Goal: Task Accomplishment & Management: Use online tool/utility

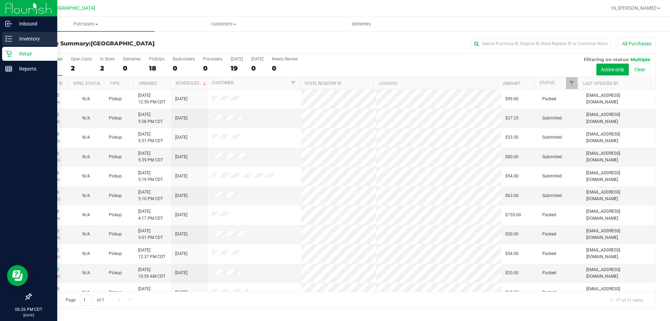
click at [15, 36] on p "Inventory" at bounding box center [33, 39] width 42 height 8
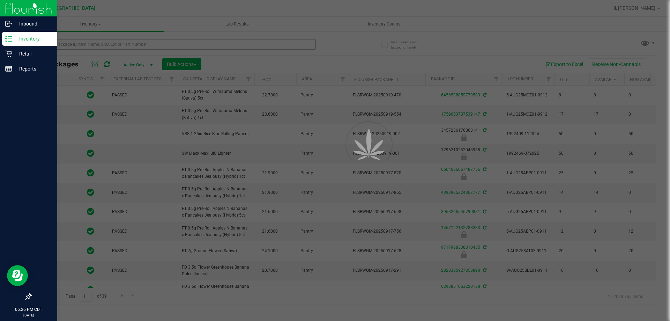
click at [96, 44] on div at bounding box center [335, 160] width 670 height 321
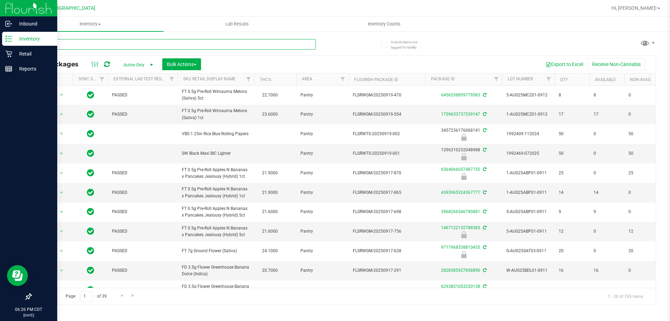
click at [96, 44] on input "text" at bounding box center [173, 44] width 285 height 10
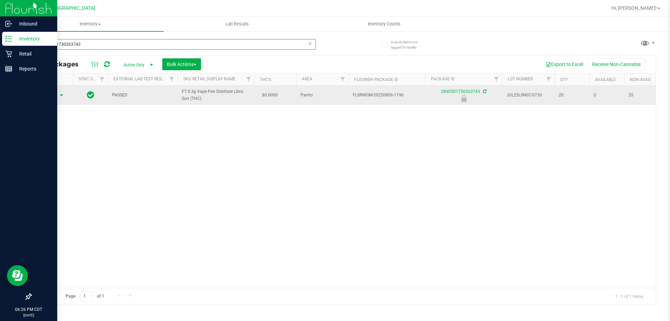
type input "2890501730263743"
click at [58, 97] on span "select" at bounding box center [61, 95] width 9 height 10
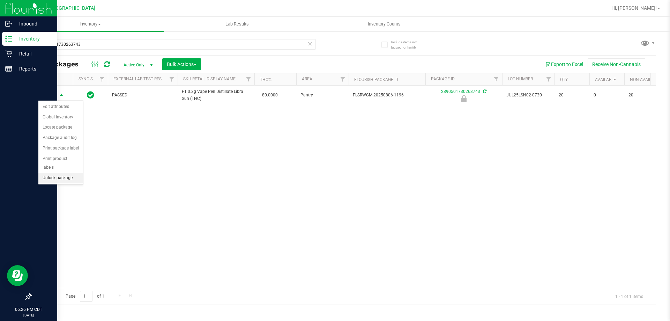
click at [61, 173] on li "Unlock package" at bounding box center [60, 178] width 45 height 10
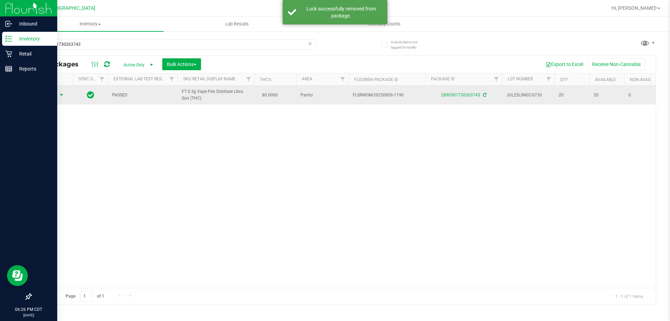
click at [54, 98] on span "Action" at bounding box center [47, 95] width 19 height 10
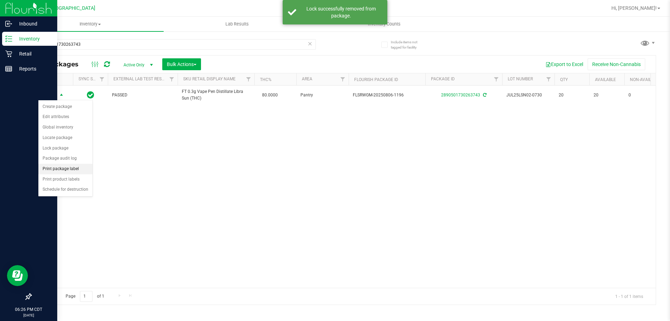
click at [74, 166] on li "Print package label" at bounding box center [65, 169] width 54 height 10
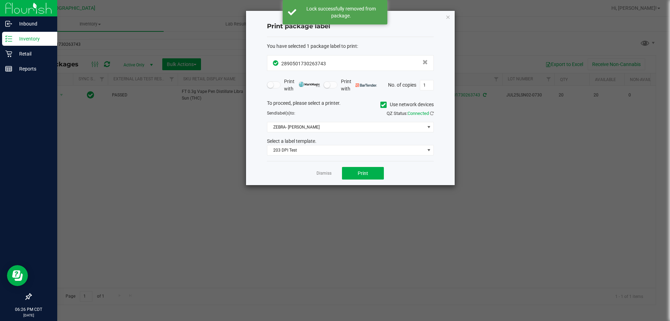
click at [384, 174] on div "Dismiss Print" at bounding box center [350, 173] width 167 height 24
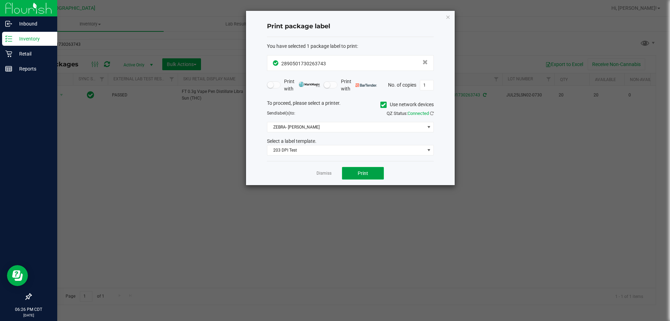
click at [372, 174] on button "Print" at bounding box center [363, 173] width 42 height 13
click at [319, 175] on link "Dismiss" at bounding box center [323, 173] width 15 height 6
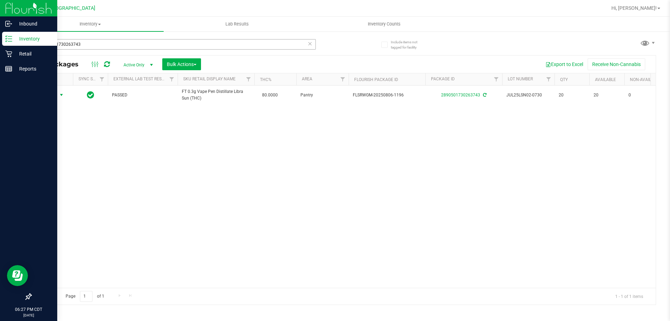
click at [84, 38] on div "2890501730263743" at bounding box center [187, 44] width 313 height 22
drag, startPoint x: 88, startPoint y: 40, endPoint x: 25, endPoint y: 55, distance: 64.7
click at [25, 55] on div "Include items not tagged for facility 2890501730263743 All Packages Active Only…" at bounding box center [343, 137] width 653 height 213
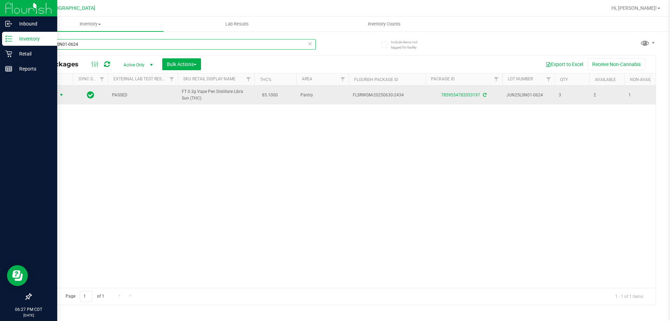
type input "JUN25LSN01-0624"
click at [54, 94] on span "Action" at bounding box center [47, 95] width 19 height 10
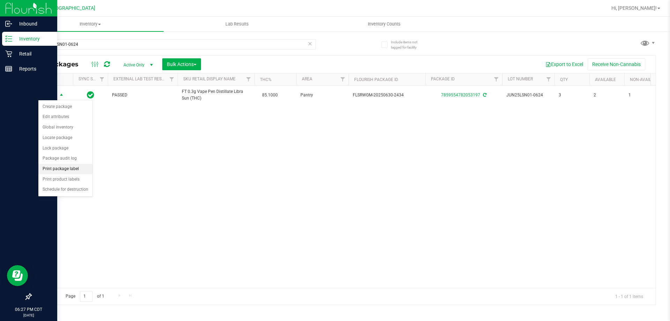
click at [70, 171] on li "Print package label" at bounding box center [65, 169] width 54 height 10
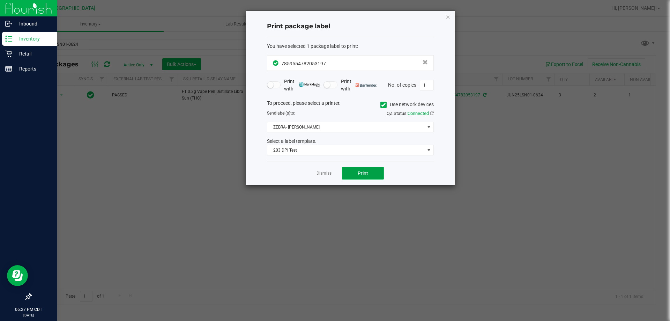
click at [366, 175] on span "Print" at bounding box center [362, 173] width 10 height 6
click at [369, 174] on button "Print" at bounding box center [363, 173] width 42 height 13
click at [448, 16] on icon "button" at bounding box center [447, 17] width 5 height 8
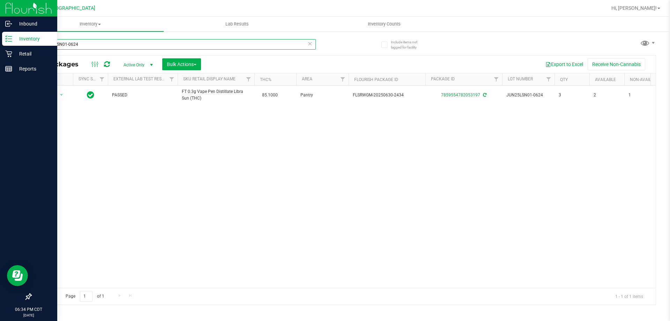
drag, startPoint x: 95, startPoint y: 46, endPoint x: 19, endPoint y: 51, distance: 75.5
click at [20, 51] on div "Include items not tagged for facility JUN25LSN01-0624 All Packages Active Only …" at bounding box center [343, 137] width 653 height 213
type input "0591393797506766"
click at [53, 95] on span "Action" at bounding box center [47, 95] width 19 height 10
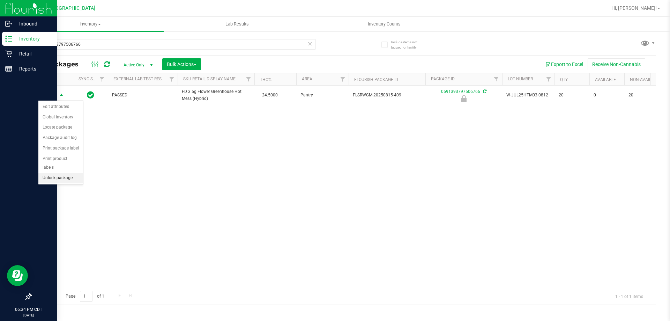
click at [51, 173] on li "Unlock package" at bounding box center [60, 178] width 45 height 10
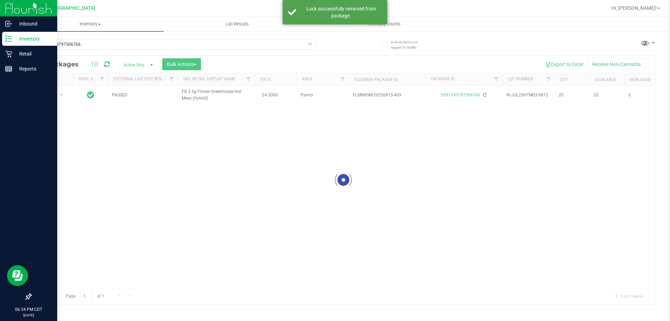
click at [54, 93] on div at bounding box center [343, 179] width 624 height 249
click at [54, 93] on span "Action" at bounding box center [47, 95] width 19 height 10
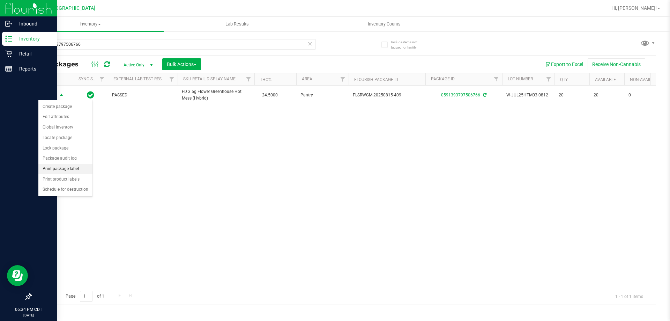
click at [70, 167] on li "Print package label" at bounding box center [65, 169] width 54 height 10
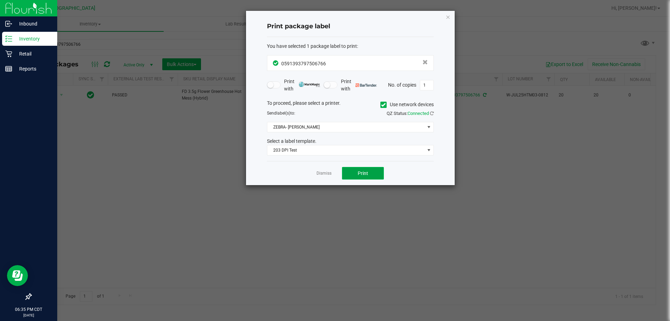
click at [362, 171] on span "Print" at bounding box center [362, 173] width 10 height 6
click at [332, 171] on div "Dismiss Print" at bounding box center [350, 173] width 167 height 24
click at [327, 172] on link "Dismiss" at bounding box center [323, 173] width 15 height 6
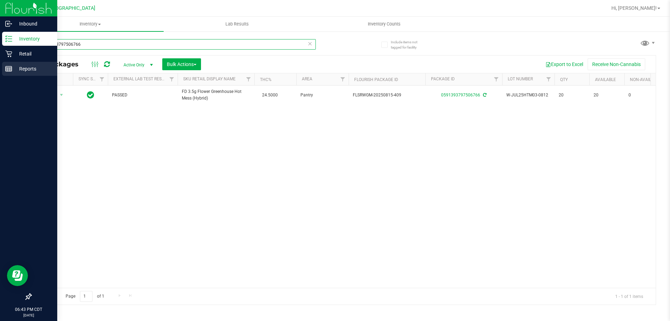
drag, startPoint x: 86, startPoint y: 47, endPoint x: 49, endPoint y: 75, distance: 46.3
click at [0, 53] on div "Inbound Inventory Retail Reports 06:43 PM CDT [DATE] 09/26 [GEOGRAPHIC_DATA] Hi…" at bounding box center [335, 160] width 670 height 321
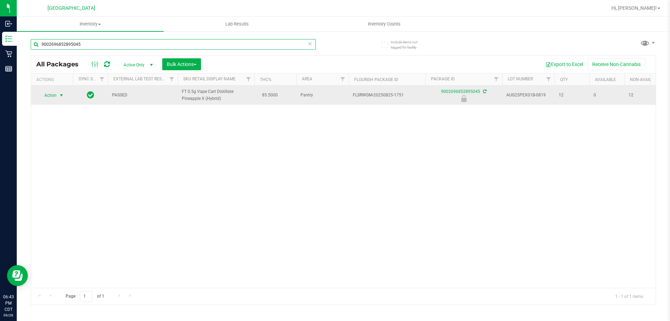
type input "9002696852895045"
click at [52, 95] on span "Action" at bounding box center [47, 95] width 19 height 10
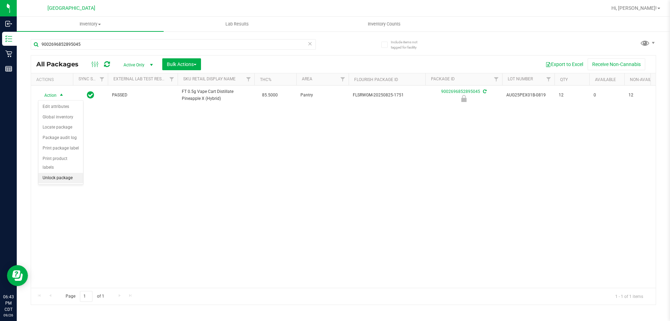
click at [71, 173] on li "Unlock package" at bounding box center [60, 178] width 45 height 10
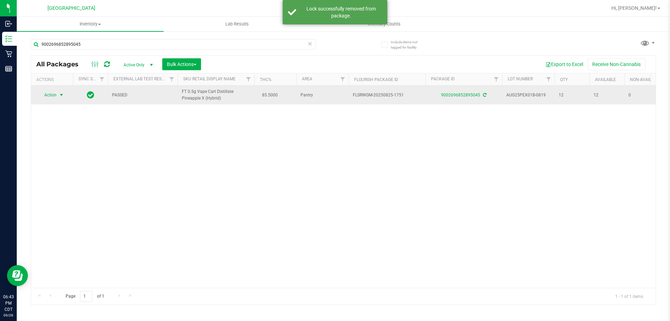
click at [58, 96] on span "select" at bounding box center [61, 95] width 9 height 10
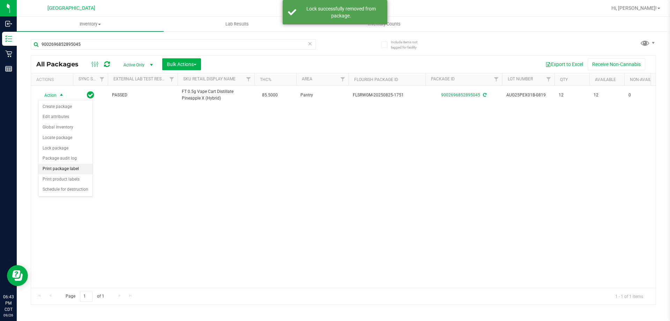
click at [66, 168] on li "Print package label" at bounding box center [65, 169] width 54 height 10
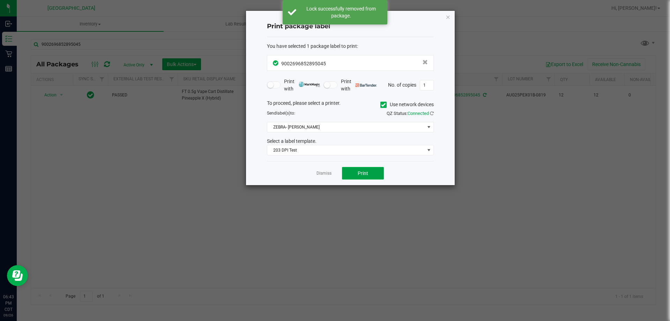
click at [356, 167] on button "Print" at bounding box center [363, 173] width 42 height 13
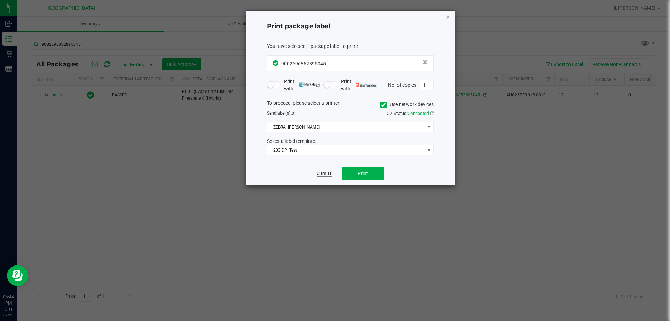
click at [327, 171] on link "Dismiss" at bounding box center [323, 173] width 15 height 6
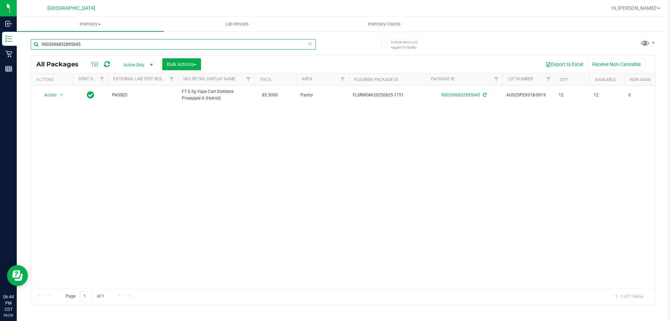
drag, startPoint x: 88, startPoint y: 44, endPoint x: 34, endPoint y: 51, distance: 54.2
click at [34, 51] on div "9002696852895045" at bounding box center [173, 47] width 285 height 16
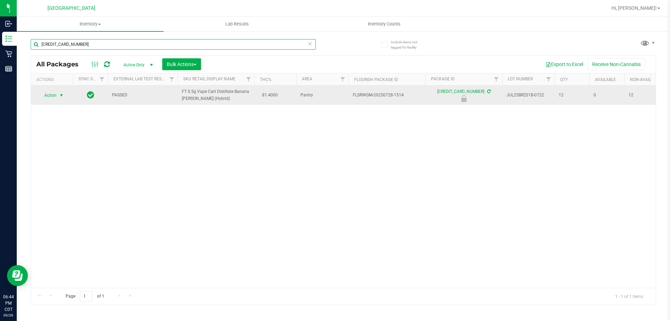
type input "[CREDIT_CARD_NUMBER]"
click at [60, 93] on span "select" at bounding box center [62, 95] width 6 height 6
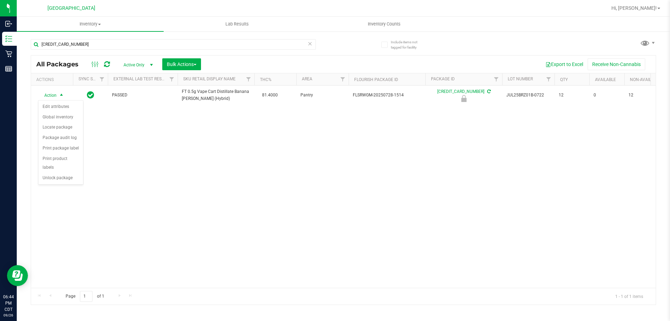
click at [62, 175] on div "Action Edit attributes Global inventory Locate package Package audit log Print …" at bounding box center [60, 142] width 45 height 85
click at [66, 173] on li "Unlock package" at bounding box center [60, 178] width 45 height 10
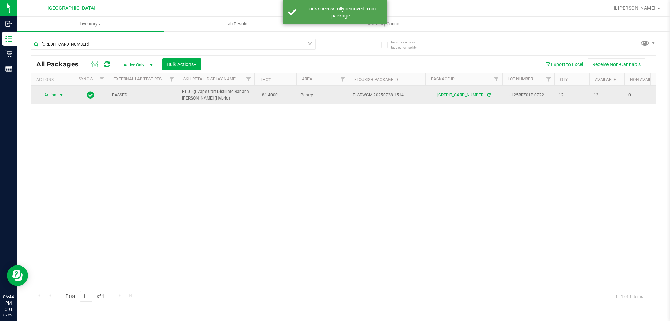
click at [60, 93] on span "select" at bounding box center [62, 95] width 6 height 6
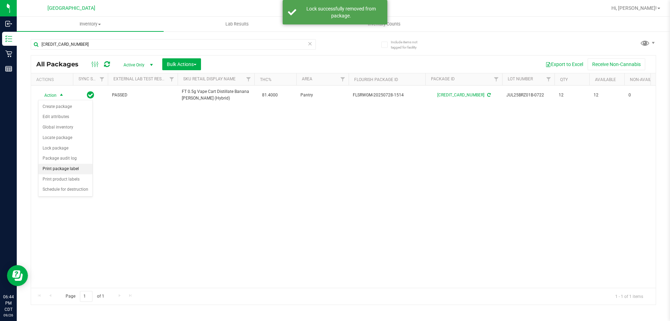
click at [71, 166] on li "Print package label" at bounding box center [65, 169] width 54 height 10
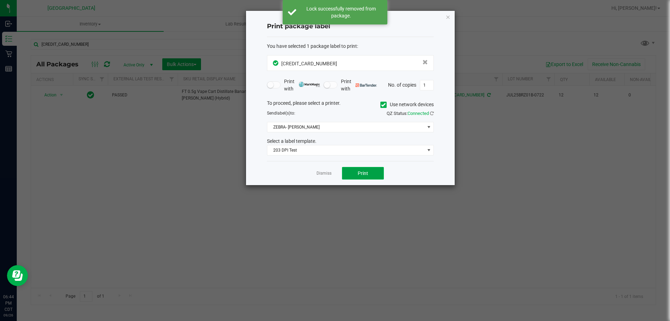
click at [374, 171] on button "Print" at bounding box center [363, 173] width 42 height 13
click at [328, 173] on link "Dismiss" at bounding box center [323, 173] width 15 height 6
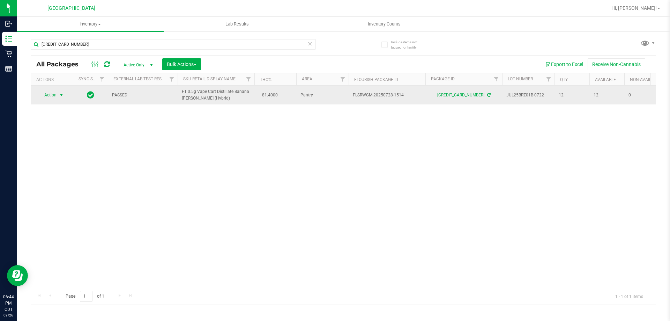
click at [61, 94] on span "select" at bounding box center [62, 95] width 6 height 6
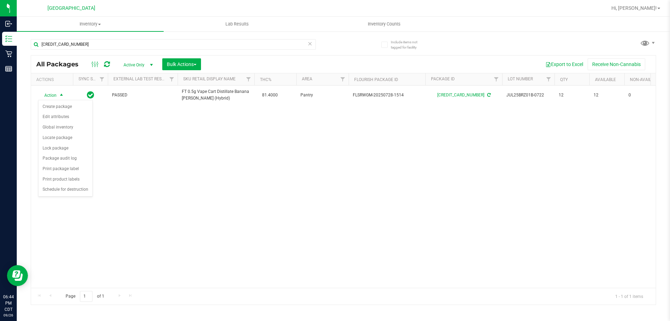
click at [105, 230] on div "Action Action Create package Edit attributes Global inventory Locate package Lo…" at bounding box center [343, 186] width 624 height 202
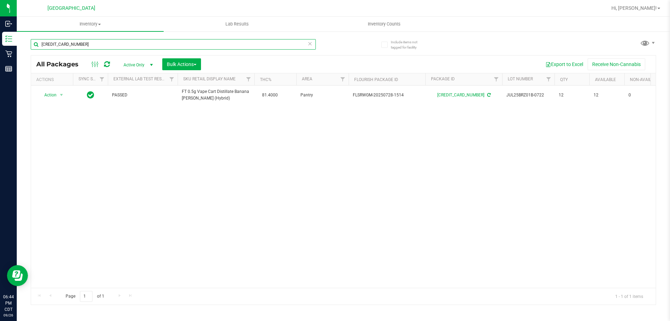
drag, startPoint x: 90, startPoint y: 40, endPoint x: 42, endPoint y: 43, distance: 48.2
click at [43, 43] on input "[CREDIT_CARD_NUMBER]" at bounding box center [173, 44] width 285 height 10
type input "6"
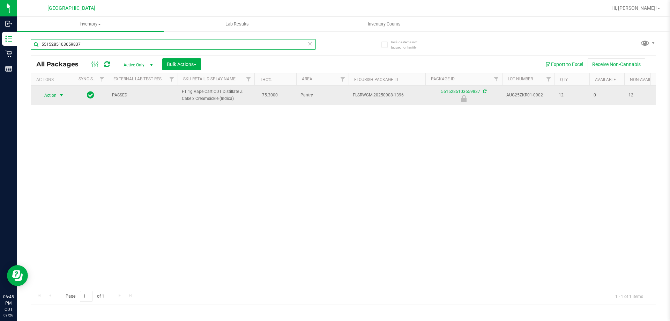
type input "5515285103659837"
click at [56, 96] on span "Action" at bounding box center [47, 95] width 19 height 10
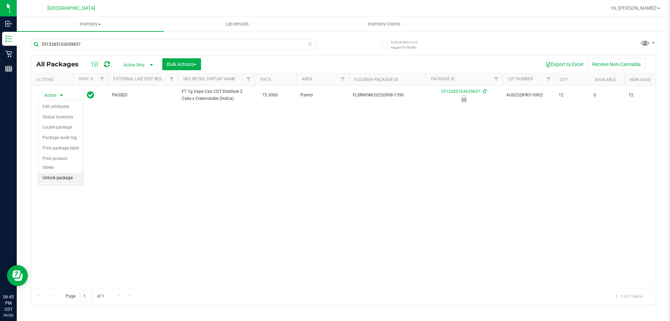
click at [53, 173] on li "Unlock package" at bounding box center [60, 178] width 45 height 10
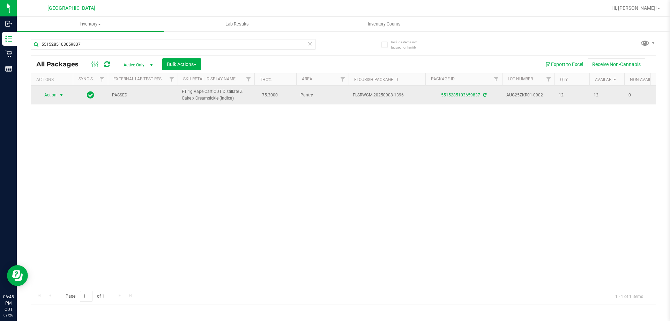
click at [57, 96] on span "select" at bounding box center [61, 95] width 9 height 10
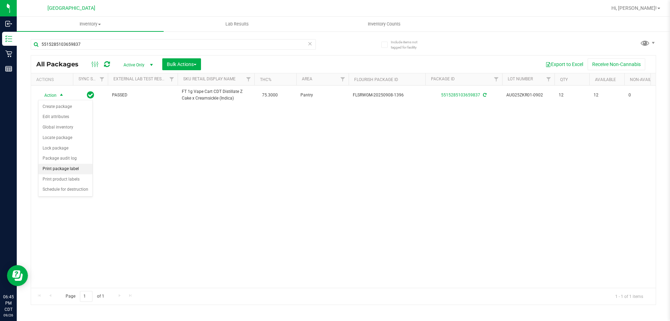
click at [60, 171] on li "Print package label" at bounding box center [65, 169] width 54 height 10
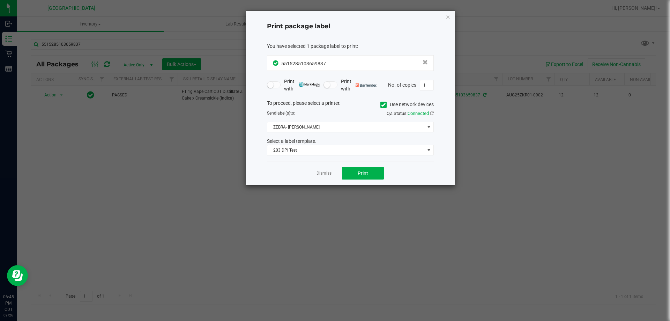
click at [363, 166] on div "Dismiss Print" at bounding box center [350, 173] width 167 height 24
click at [366, 173] on span "Print" at bounding box center [362, 173] width 10 height 6
click at [323, 176] on app-cancel-button "Dismiss" at bounding box center [323, 173] width 15 height 7
click at [323, 173] on link "Dismiss" at bounding box center [323, 173] width 15 height 6
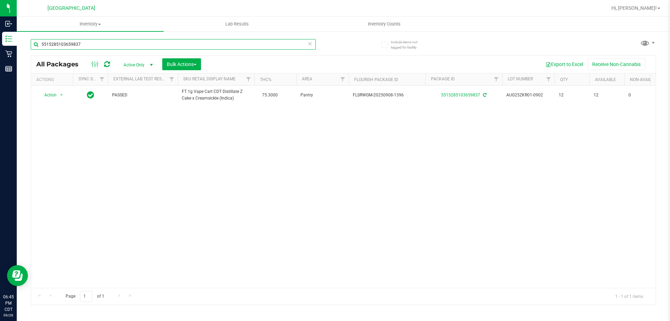
drag, startPoint x: 87, startPoint y: 44, endPoint x: 17, endPoint y: 49, distance: 70.6
click at [17, 49] on div "Include items not tagged for facility 5515285103659837 All Packages Active Only…" at bounding box center [343, 137] width 653 height 213
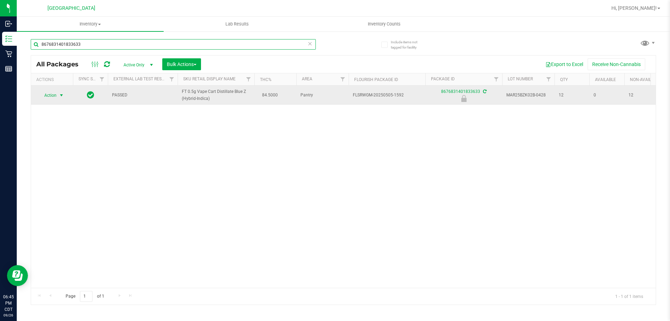
type input "8676831401833633"
click at [54, 97] on span "Action" at bounding box center [47, 95] width 19 height 10
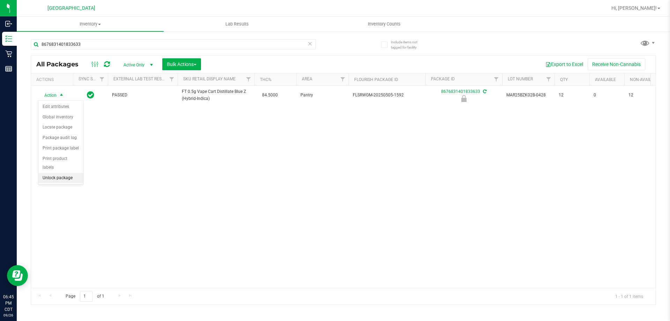
click at [65, 173] on li "Unlock package" at bounding box center [60, 178] width 45 height 10
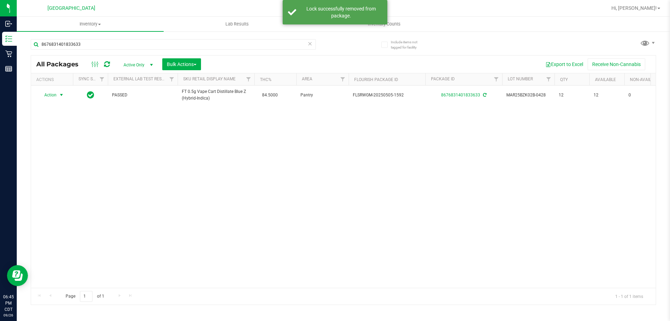
click at [55, 95] on span "Action" at bounding box center [47, 95] width 19 height 10
click at [74, 168] on li "Print package label" at bounding box center [65, 169] width 54 height 10
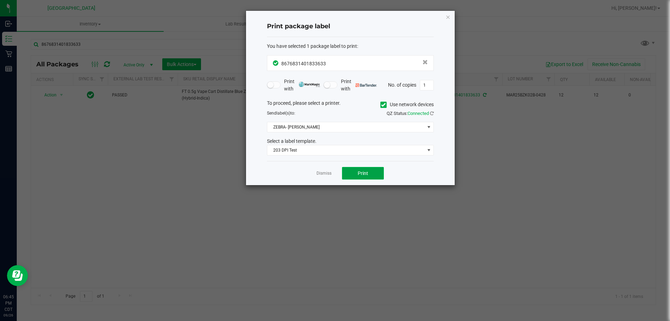
click at [357, 173] on span "Print" at bounding box center [362, 173] width 10 height 6
click at [327, 175] on link "Dismiss" at bounding box center [323, 173] width 15 height 6
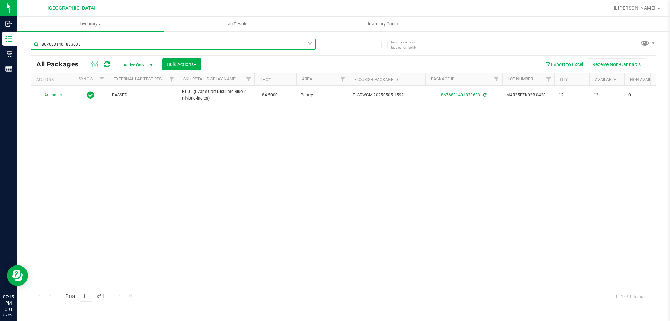
drag, startPoint x: 100, startPoint y: 47, endPoint x: 34, endPoint y: 55, distance: 66.1
click at [36, 55] on div "8676831401833633 All Packages Active Only Active Only Lab Samples Locked All Ex…" at bounding box center [343, 168] width 625 height 272
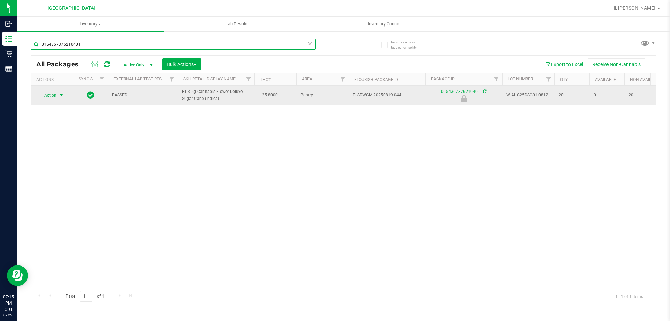
type input "0154367376210401"
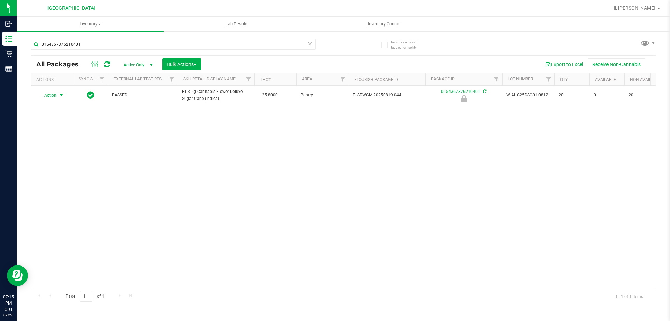
drag, startPoint x: 54, startPoint y: 95, endPoint x: 62, endPoint y: 110, distance: 17.6
click at [55, 95] on span "Action" at bounding box center [47, 95] width 19 height 10
click at [68, 173] on li "Unlock package" at bounding box center [60, 178] width 45 height 10
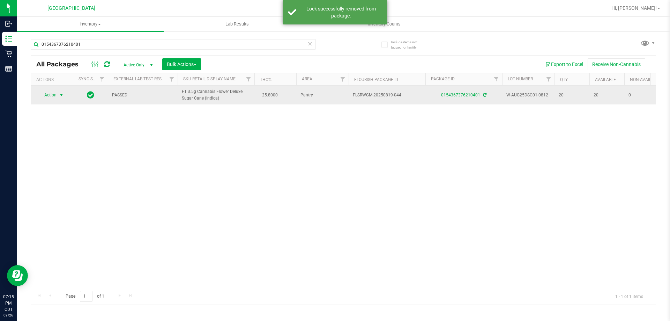
click at [57, 95] on span "Action" at bounding box center [47, 95] width 19 height 10
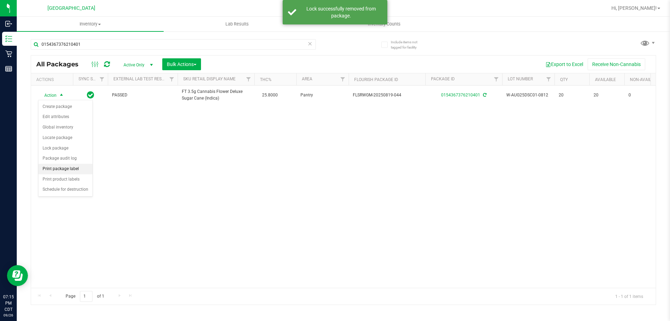
click at [65, 168] on li "Print package label" at bounding box center [65, 169] width 54 height 10
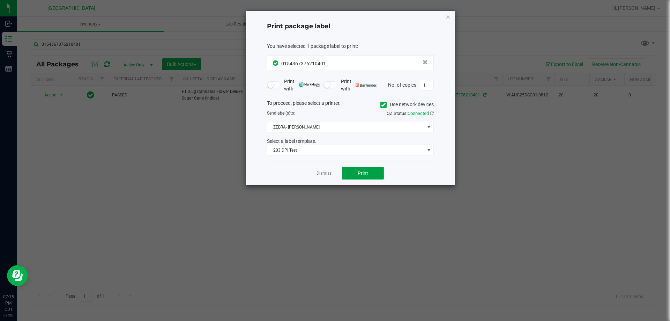
click at [371, 173] on button "Print" at bounding box center [363, 173] width 42 height 13
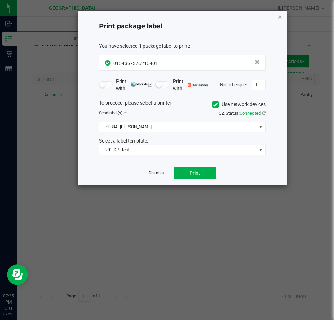
click at [160, 173] on link "Dismiss" at bounding box center [156, 173] width 15 height 6
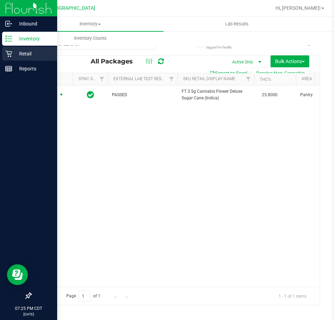
click at [29, 53] on p "Retail" at bounding box center [33, 54] width 42 height 8
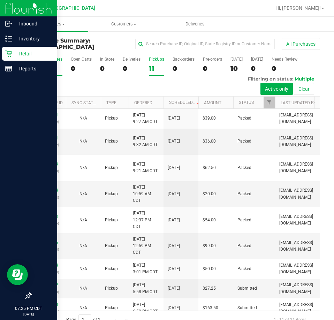
click at [152, 67] on div "11" at bounding box center [156, 69] width 15 height 8
click at [0, 0] on input "PickUps 11" at bounding box center [0, 0] width 0 height 0
click at [51, 245] on link "12009135" at bounding box center [49, 242] width 20 height 5
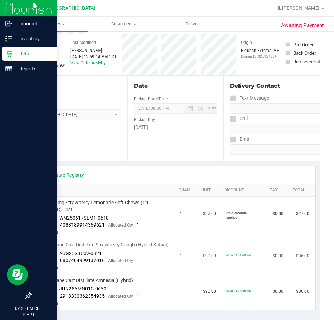
scroll to position [70, 0]
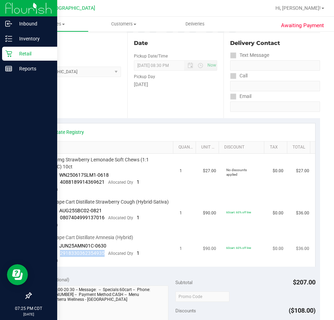
drag, startPoint x: 104, startPoint y: 259, endPoint x: 59, endPoint y: 260, distance: 44.3
click at [59, 257] on div "Package 2918330362354935 Allocated Qty 1" at bounding box center [89, 253] width 99 height 7
copy span "2918330362354935"
drag, startPoint x: 104, startPoint y: 225, endPoint x: 61, endPoint y: 225, distance: 43.6
click at [61, 221] on div "Package 0807404999137016 Allocated Qty 1" at bounding box center [89, 217] width 99 height 7
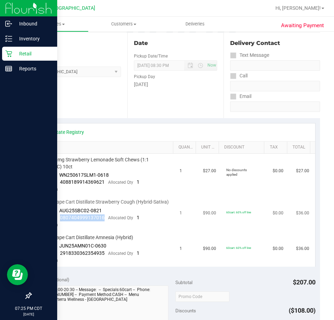
copy span "0807404999137016"
drag, startPoint x: 106, startPoint y: 182, endPoint x: 60, endPoint y: 184, distance: 46.4
click at [60, 184] on div "Package 4088189914369621 Allocated Qty 1" at bounding box center [89, 182] width 99 height 7
copy span "4088189914369621"
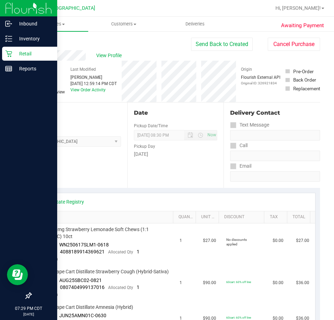
click at [37, 41] on link "Back" at bounding box center [36, 41] width 10 height 5
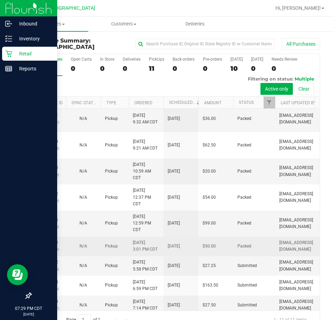
scroll to position [35, 0]
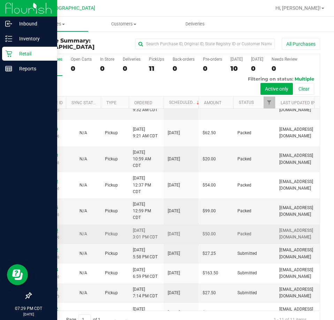
click at [52, 233] on link "12010363" at bounding box center [49, 230] width 20 height 5
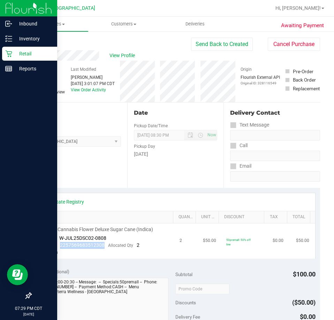
drag, startPoint x: 104, startPoint y: 244, endPoint x: 60, endPoint y: 243, distance: 44.3
click at [60, 243] on div "Package 2257569683512308 Allocated Qty 2" at bounding box center [89, 245] width 99 height 7
copy span "2257569683512308"
click at [38, 41] on link "Back" at bounding box center [36, 41] width 10 height 5
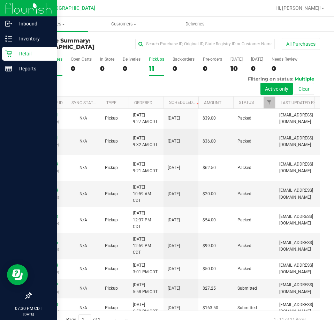
click at [154, 67] on div "11" at bounding box center [156, 69] width 15 height 8
click at [0, 0] on input "PickUps 11" at bounding box center [0, 0] width 0 height 0
click at [47, 189] on link "12007943" at bounding box center [49, 190] width 20 height 5
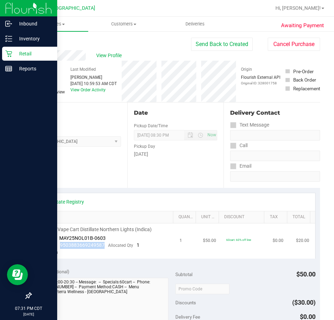
drag, startPoint x: 105, startPoint y: 244, endPoint x: 59, endPoint y: 244, distance: 45.3
click at [59, 244] on div "Package 9503883669249587 Allocated Qty 1" at bounding box center [89, 245] width 99 height 7
copy span "9503883669249587"
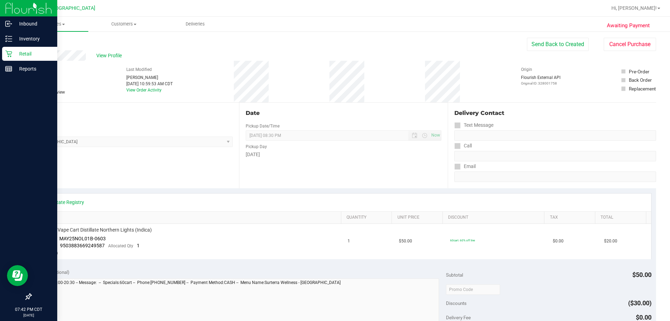
click at [36, 44] on div "Back" at bounding box center [36, 42] width 10 height 8
click at [36, 42] on link "Back" at bounding box center [36, 41] width 10 height 5
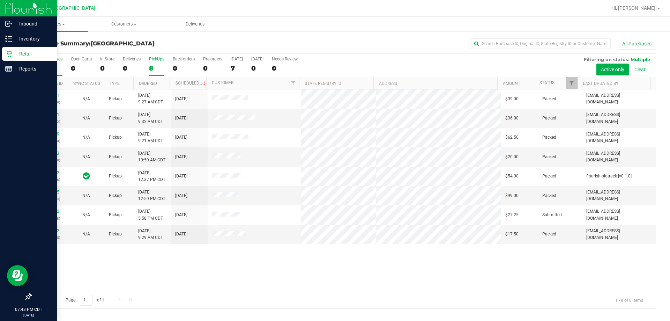
click at [157, 63] on label "PickUps 8" at bounding box center [156, 66] width 15 height 19
click at [0, 0] on input "PickUps 8" at bounding box center [0, 0] width 0 height 0
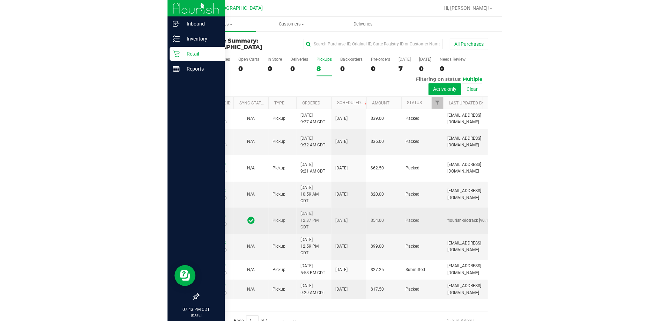
scroll to position [5, 0]
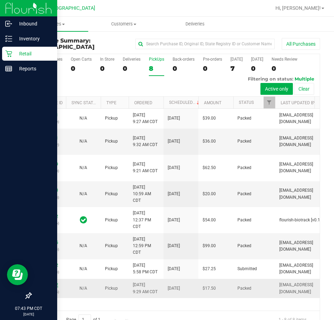
click at [56, 287] on link "12005912" at bounding box center [49, 285] width 20 height 5
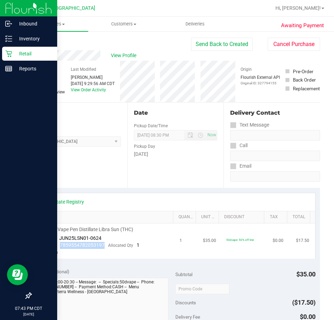
drag, startPoint x: 106, startPoint y: 244, endPoint x: 58, endPoint y: 244, distance: 47.4
click at [58, 244] on div "Package 7859554782053197 Allocated Qty 1" at bounding box center [89, 245] width 99 height 7
copy span "7859554782053197"
click at [37, 43] on link "Back" at bounding box center [36, 41] width 10 height 5
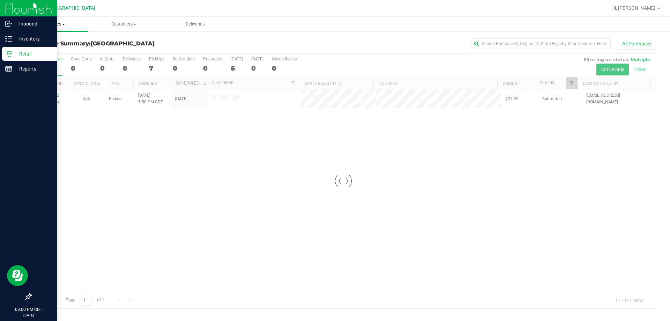
click at [57, 20] on uib-tab-heading "Purchases Summary of purchases Fulfillment All purchases" at bounding box center [52, 24] width 71 height 15
click at [46, 51] on span "Fulfillment" at bounding box center [38, 50] width 43 height 6
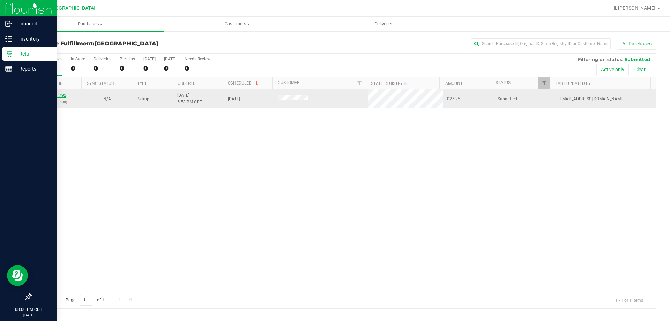
click at [60, 96] on link "12011792" at bounding box center [57, 95] width 20 height 5
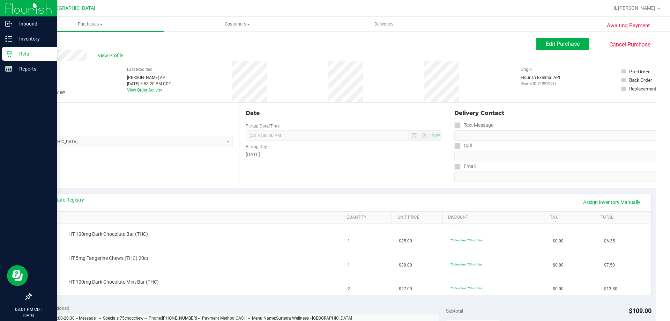
click at [38, 43] on link "Back" at bounding box center [36, 41] width 10 height 5
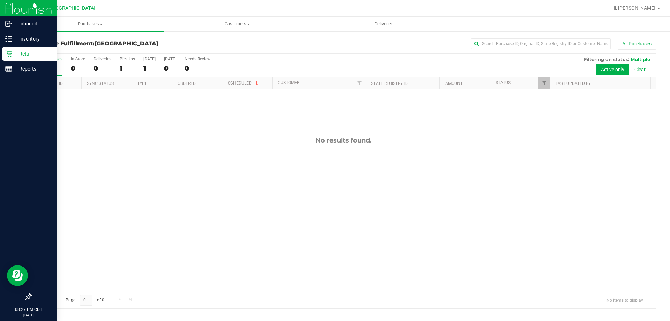
click at [505, 130] on div "No results found." at bounding box center [343, 213] width 624 height 249
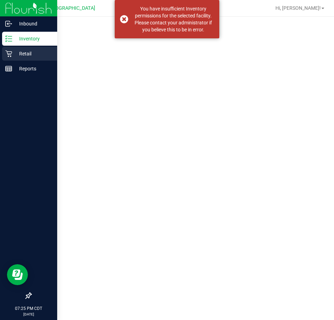
click at [24, 53] on p "Retail" at bounding box center [33, 54] width 42 height 8
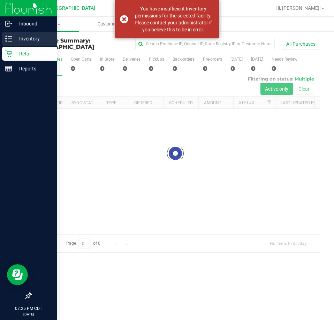
click at [36, 38] on p "Inventory" at bounding box center [33, 39] width 42 height 8
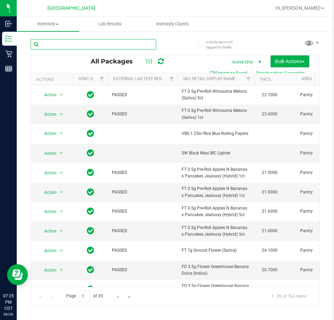
click at [92, 44] on input "text" at bounding box center [94, 44] width 126 height 10
paste input "2918330362354935"
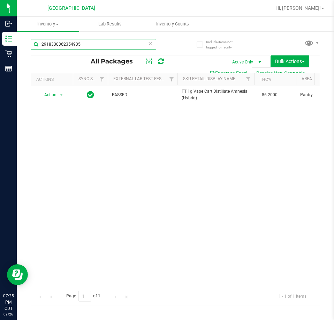
drag, startPoint x: 58, startPoint y: 284, endPoint x: 8, endPoint y: 13, distance: 275.7
drag, startPoint x: 91, startPoint y: 43, endPoint x: 19, endPoint y: 53, distance: 72.9
click at [19, 53] on div "Include items not tagged for facility 2918330362354935 All Packages Active Only…" at bounding box center [175, 137] width 317 height 213
paste input "0807404999137016"
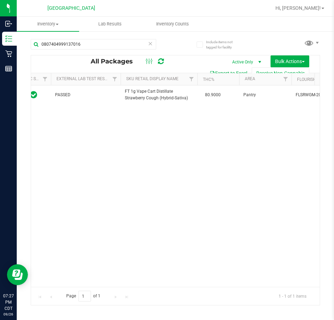
drag, startPoint x: 66, startPoint y: 285, endPoint x: 322, endPoint y: 197, distance: 271.3
click at [322, 197] on div "Include items not tagged for facility 0807404999137016 All Packages Active Only…" at bounding box center [175, 137] width 317 height 213
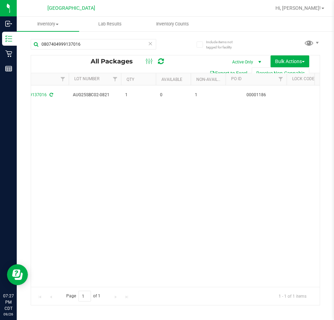
scroll to position [0, 0]
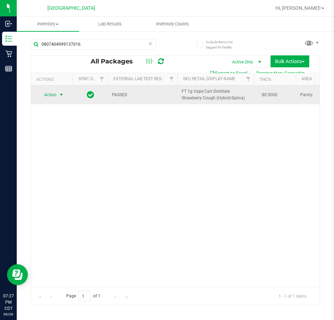
click at [57, 92] on span "select" at bounding box center [61, 95] width 9 height 10
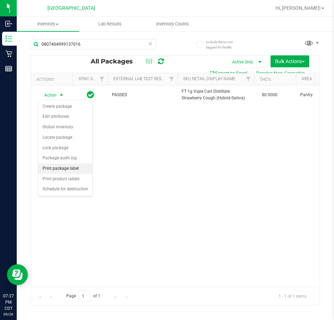
click at [76, 168] on li "Print package label" at bounding box center [65, 169] width 54 height 10
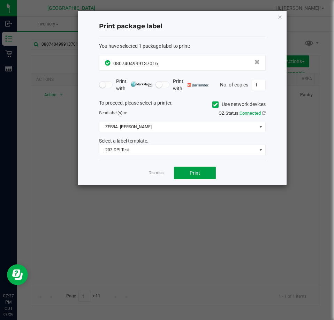
click at [192, 170] on span "Print" at bounding box center [195, 173] width 10 height 6
click at [157, 172] on link "Dismiss" at bounding box center [156, 173] width 15 height 6
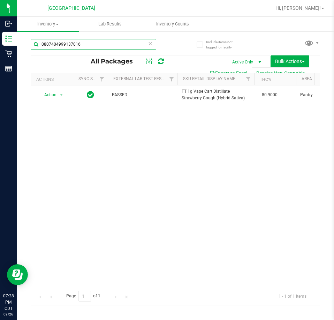
drag, startPoint x: 84, startPoint y: 46, endPoint x: 29, endPoint y: 56, distance: 55.3
click at [25, 54] on div "Include items not tagged for facility 0807404999137016 All Packages Active Only…" at bounding box center [175, 137] width 317 height 213
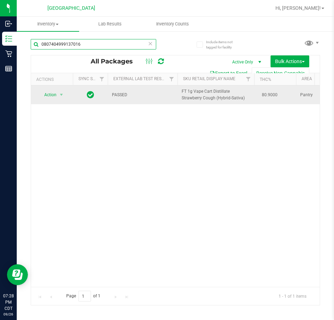
paste input "4088189914369621"
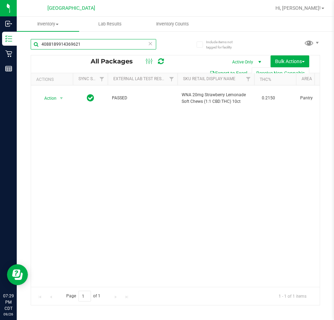
drag, startPoint x: 85, startPoint y: 45, endPoint x: 34, endPoint y: 50, distance: 51.5
click at [34, 50] on div "4088189914369621" at bounding box center [94, 47] width 126 height 16
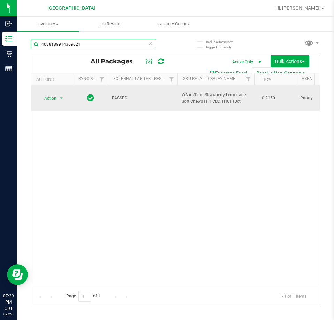
paste input "2257569683512308"
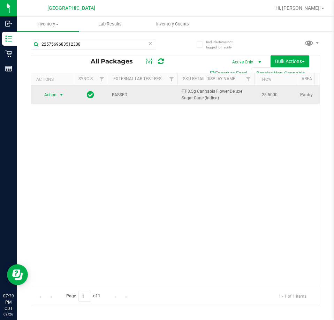
click at [53, 100] on span "Action" at bounding box center [47, 95] width 19 height 10
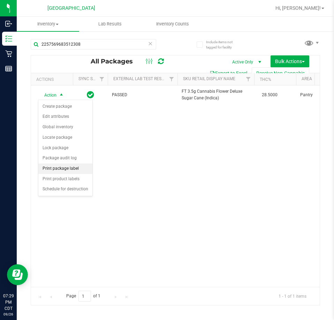
click at [76, 168] on li "Print package label" at bounding box center [65, 169] width 54 height 10
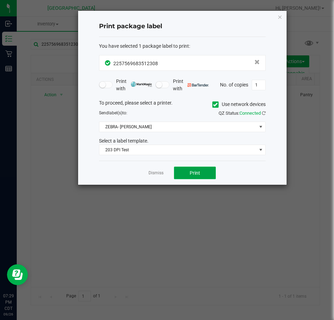
click at [199, 174] on span "Print" at bounding box center [195, 173] width 10 height 6
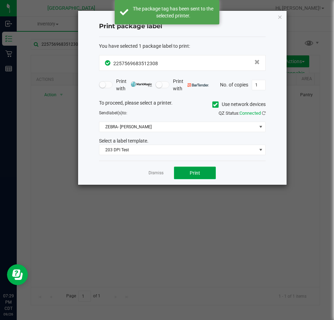
click at [194, 172] on span "Print" at bounding box center [195, 173] width 10 height 6
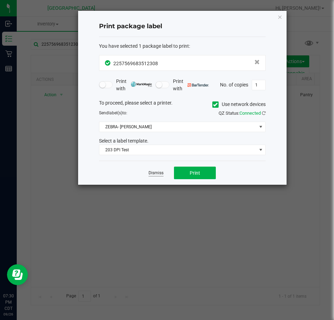
click at [151, 174] on link "Dismiss" at bounding box center [156, 173] width 15 height 6
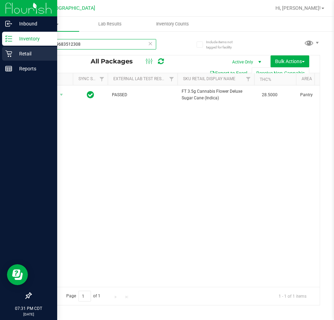
drag, startPoint x: 84, startPoint y: 42, endPoint x: 10, endPoint y: 52, distance: 74.6
click at [10, 52] on div "Inbound Inventory Retail Reports 07:31 PM CDT 09/26/2025 09/26 Panama City WC H…" at bounding box center [167, 160] width 334 height 320
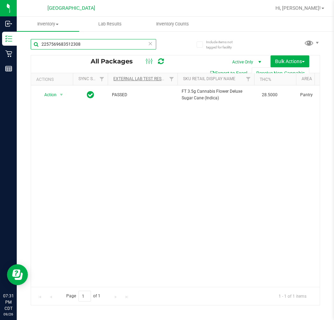
paste input "9503883669249587"
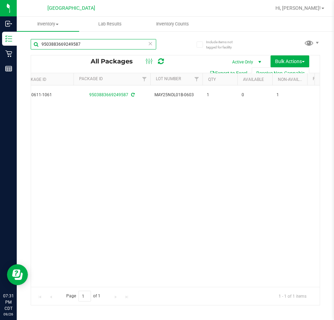
scroll to position [0, 367]
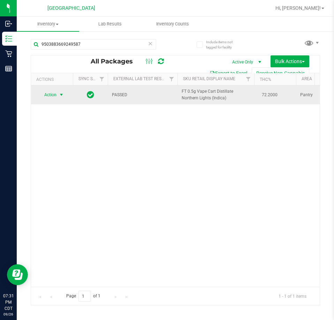
click at [47, 97] on span "Action" at bounding box center [47, 95] width 19 height 10
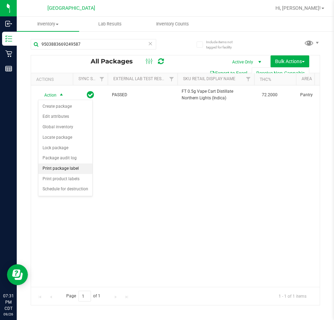
click at [78, 170] on li "Print package label" at bounding box center [65, 169] width 54 height 10
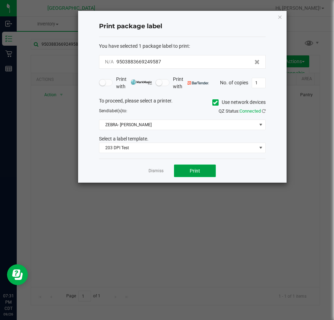
click at [190, 171] on span "Print" at bounding box center [195, 171] width 10 height 6
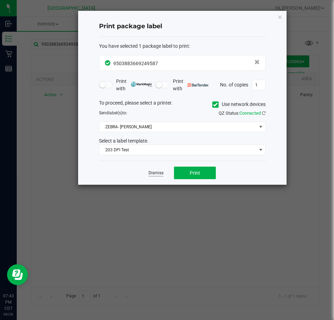
click at [155, 172] on link "Dismiss" at bounding box center [156, 173] width 15 height 6
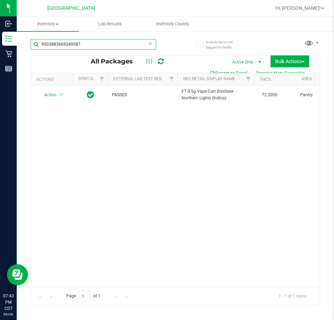
drag, startPoint x: 82, startPoint y: 44, endPoint x: 17, endPoint y: 50, distance: 65.8
click at [17, 50] on div "Include items not tagged for facility 9503883669249587 All Packages Active Only…" at bounding box center [175, 137] width 317 height 213
paste input "785955478205319"
type input "7859554782053197"
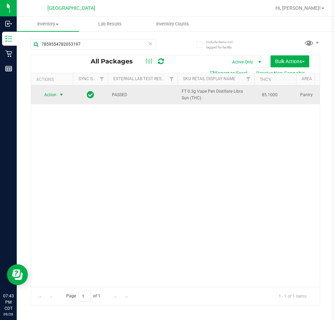
click at [58, 97] on span "select" at bounding box center [61, 95] width 9 height 10
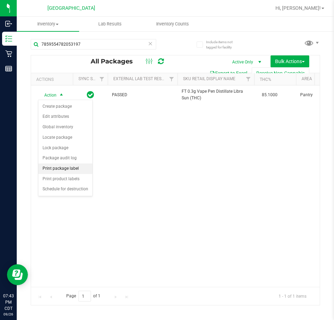
click at [83, 169] on li "Print package label" at bounding box center [65, 169] width 54 height 10
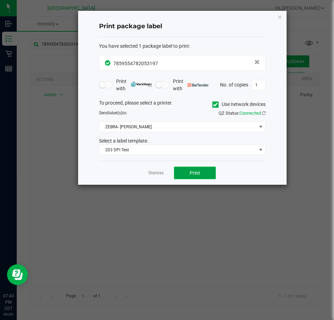
click at [190, 172] on span "Print" at bounding box center [195, 173] width 10 height 6
